Goal: Find specific page/section: Find specific page/section

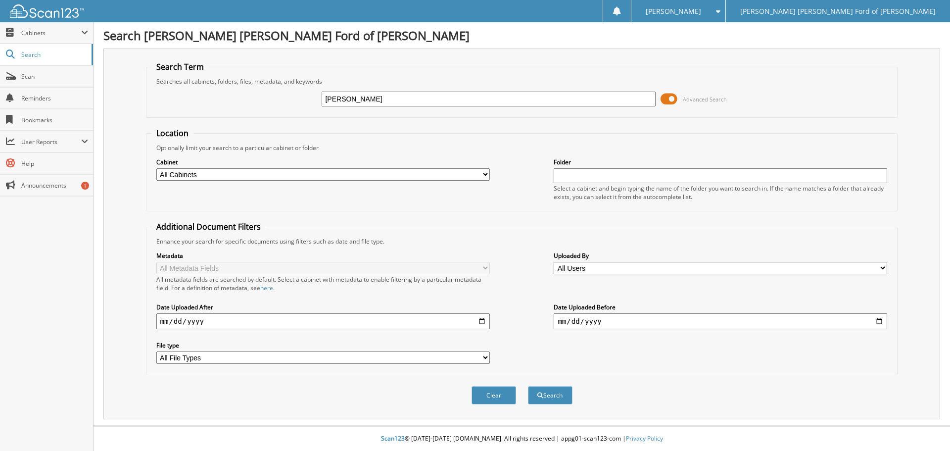
type input "[PERSON_NAME]"
click at [528, 386] on button "Search" at bounding box center [550, 395] width 45 height 18
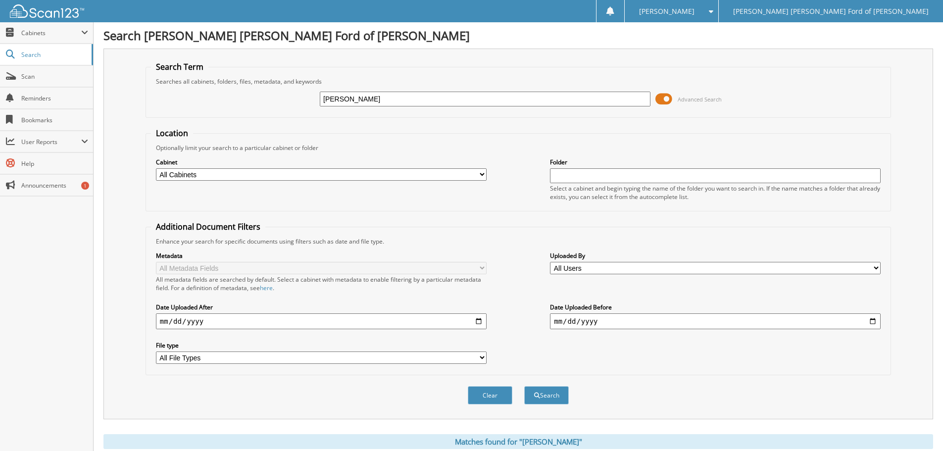
drag, startPoint x: 367, startPoint y: 98, endPoint x: 278, endPoint y: 103, distance: 89.7
click at [278, 103] on div "livingston Advanced Search" at bounding box center [518, 99] width 734 height 27
type input "trust"
click at [524, 386] on button "Search" at bounding box center [546, 395] width 45 height 18
click at [38, 32] on span "Cabinets" at bounding box center [51, 33] width 60 height 8
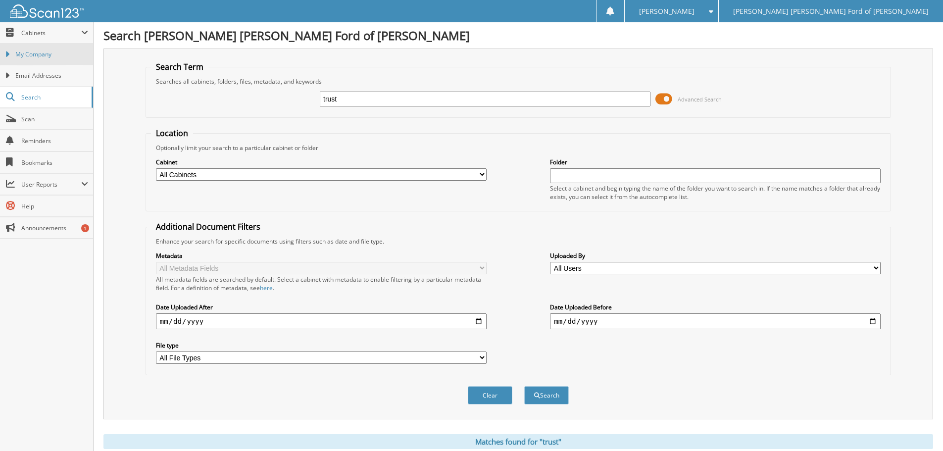
click at [33, 52] on span "My Company" at bounding box center [51, 54] width 73 height 9
